Goal: Information Seeking & Learning: Learn about a topic

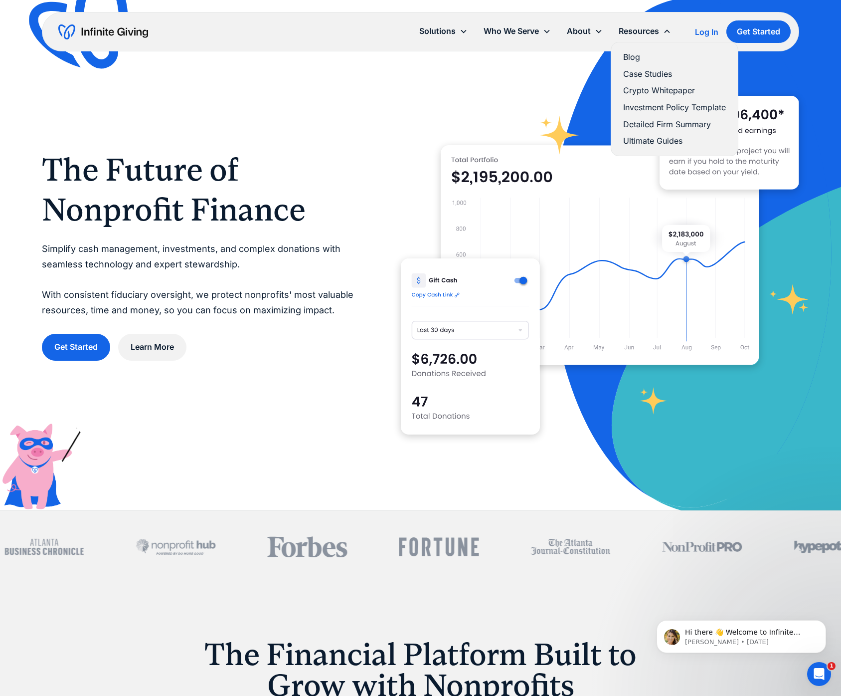
click at [635, 55] on link "Blog" at bounding box center [674, 56] width 103 height 13
click at [636, 29] on div "Resources" at bounding box center [639, 30] width 40 height 13
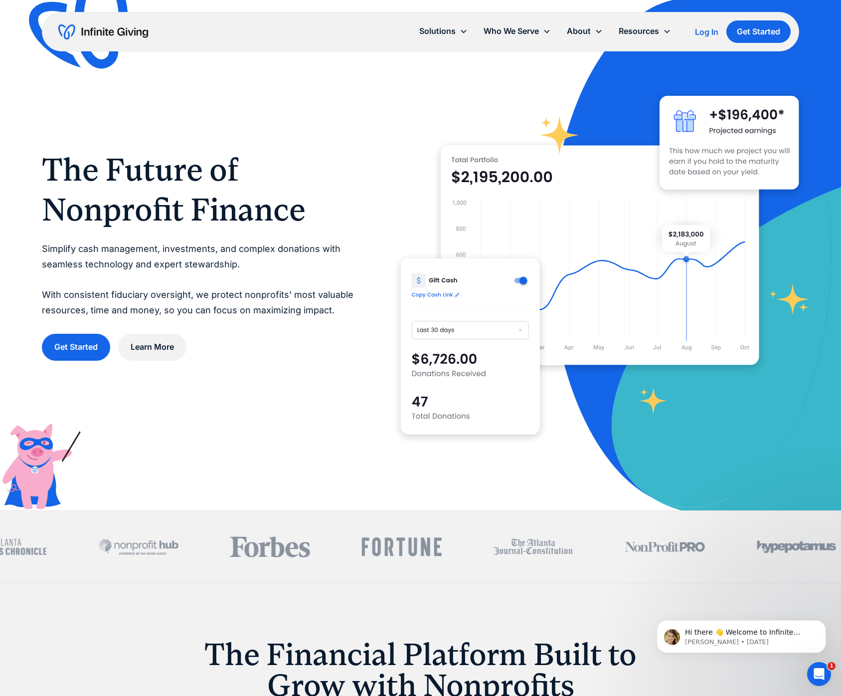
click at [636, 29] on div "Resources" at bounding box center [639, 30] width 40 height 13
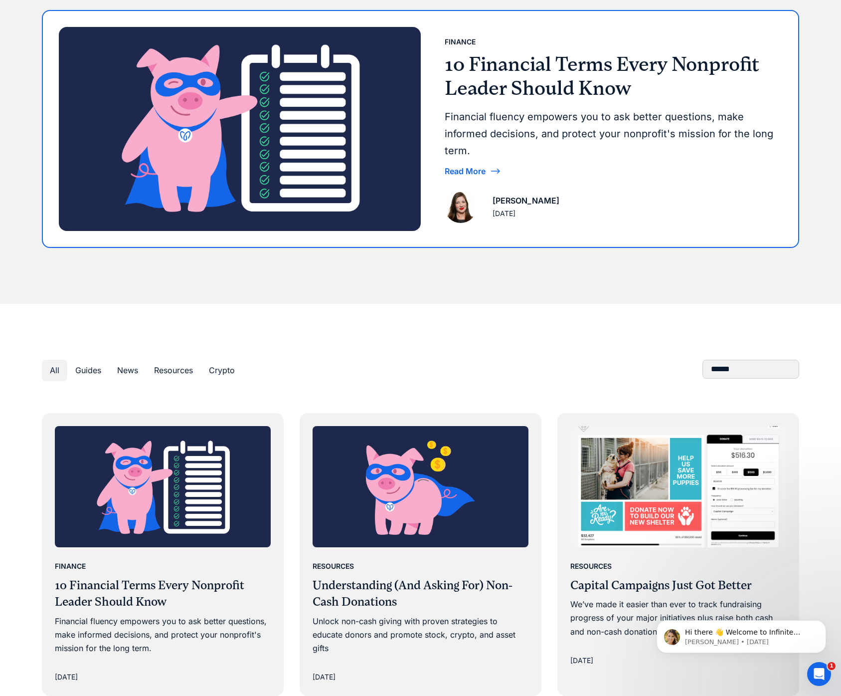
click at [504, 104] on div "Finance 10 Financial Terms Every Nonprofit Leader Should Know Financial fluency…" at bounding box center [610, 107] width 330 height 144
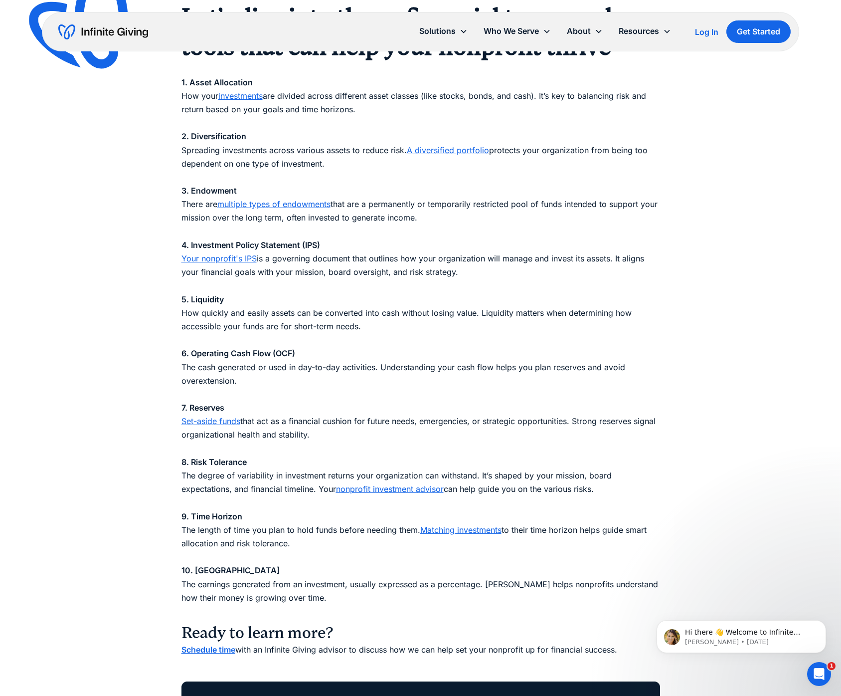
scroll to position [929, 0]
